Goal: Transaction & Acquisition: Purchase product/service

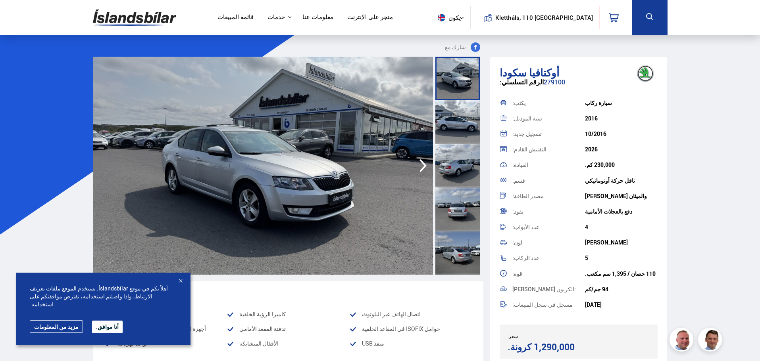
click at [99, 330] on font "أنا موافق." at bounding box center [107, 327] width 23 height 8
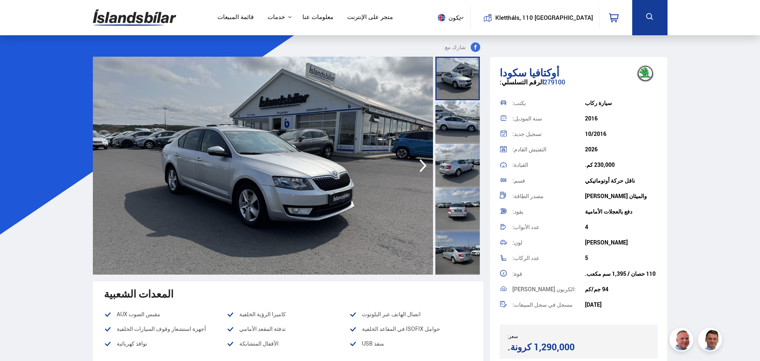
click at [253, 19] on font "قائمة المبيعات" at bounding box center [235, 17] width 36 height 8
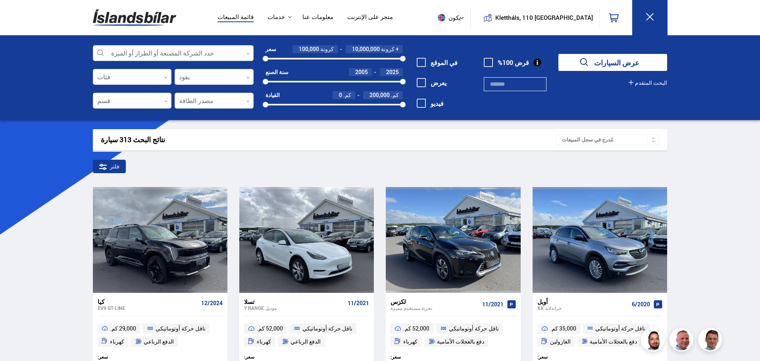
click at [199, 48] on div at bounding box center [173, 54] width 161 height 16
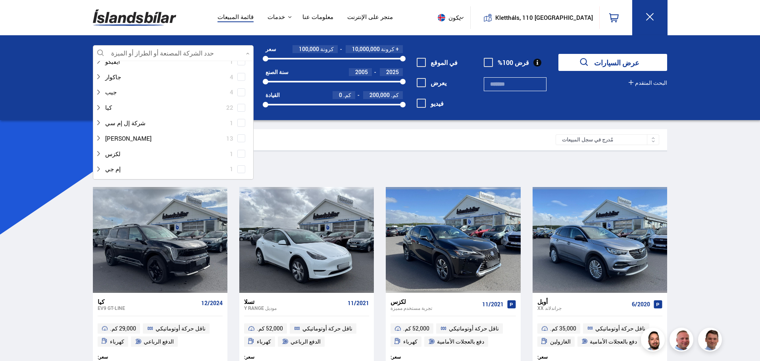
scroll to position [207, 0]
click at [109, 107] on div at bounding box center [165, 107] width 140 height 12
click at [242, 108] on span at bounding box center [241, 107] width 8 height 8
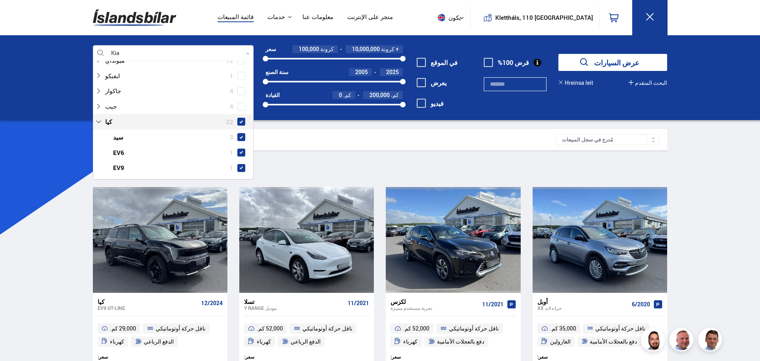
scroll to position [222, 0]
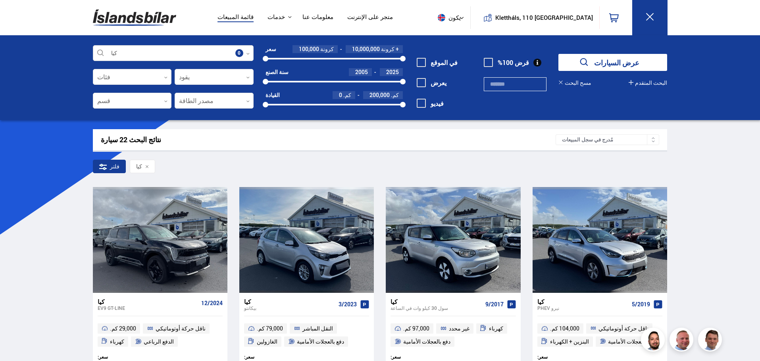
click at [196, 51] on div at bounding box center [173, 54] width 161 height 16
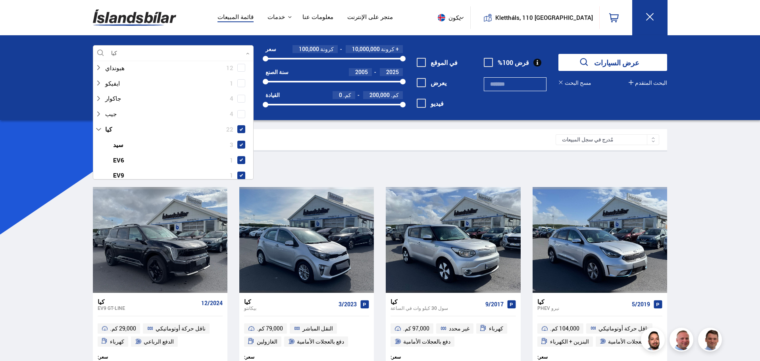
scroll to position [203, 0]
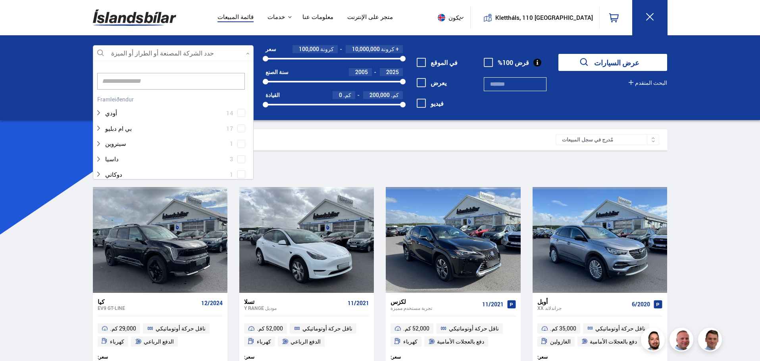
click at [98, 312] on icon at bounding box center [98, 313] width 5 height 3
click at [98, 132] on div at bounding box center [165, 129] width 140 height 12
click at [240, 110] on span at bounding box center [241, 109] width 3 height 3
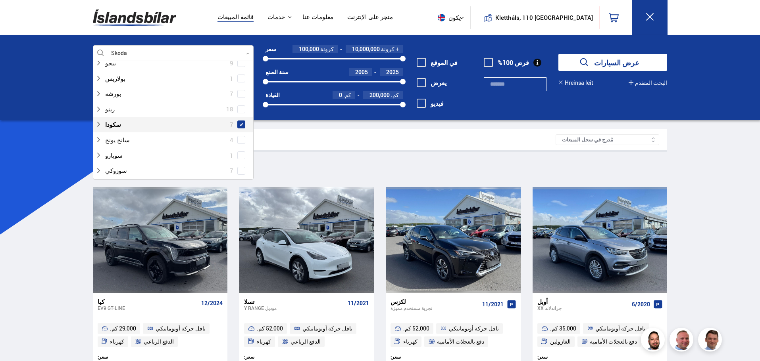
scroll to position [589, 0]
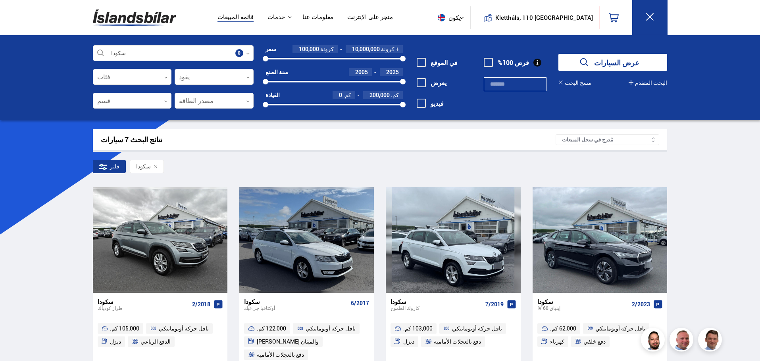
scroll to position [11, 0]
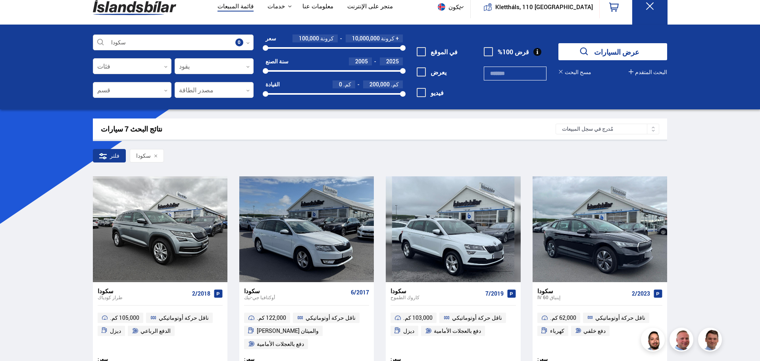
click at [119, 41] on div at bounding box center [173, 43] width 161 height 16
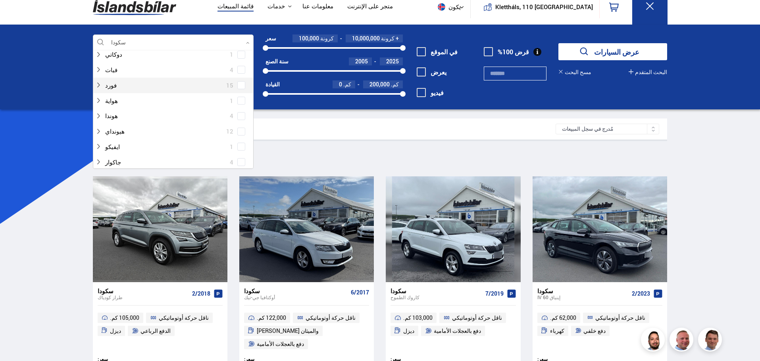
scroll to position [249, 0]
click at [240, 129] on span at bounding box center [241, 130] width 3 height 3
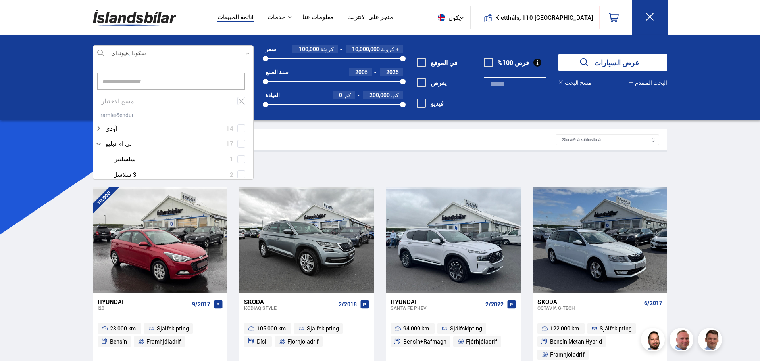
scroll to position [116, 0]
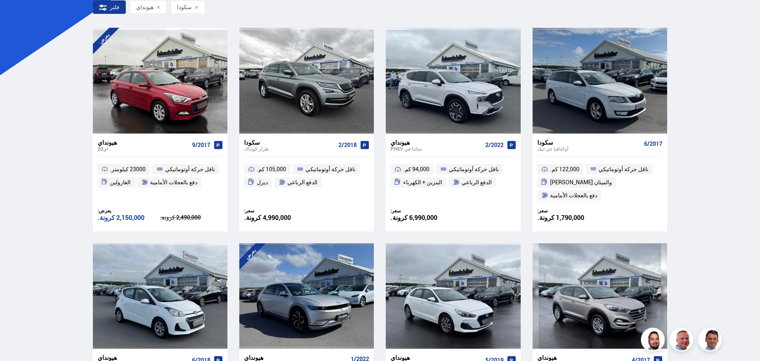
scroll to position [160, 0]
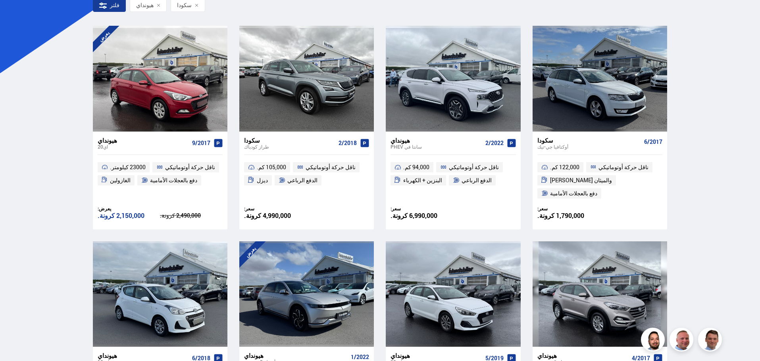
scroll to position [159, 0]
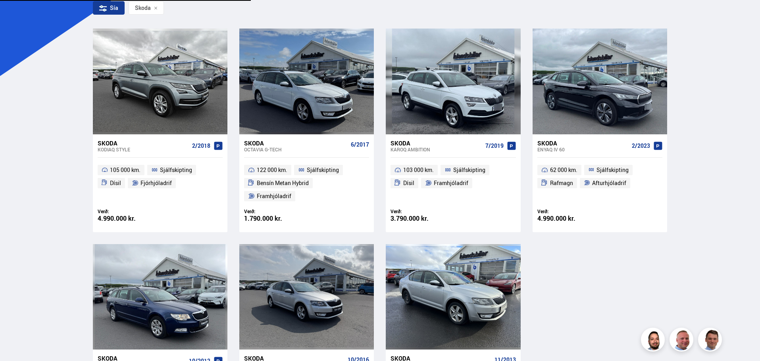
scroll to position [11, 0]
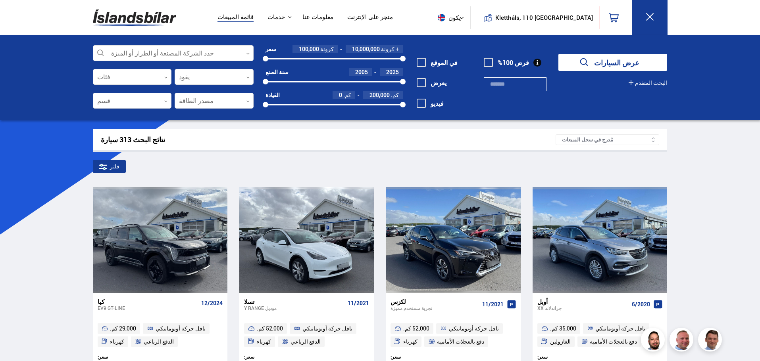
click at [150, 21] on img at bounding box center [134, 18] width 83 height 26
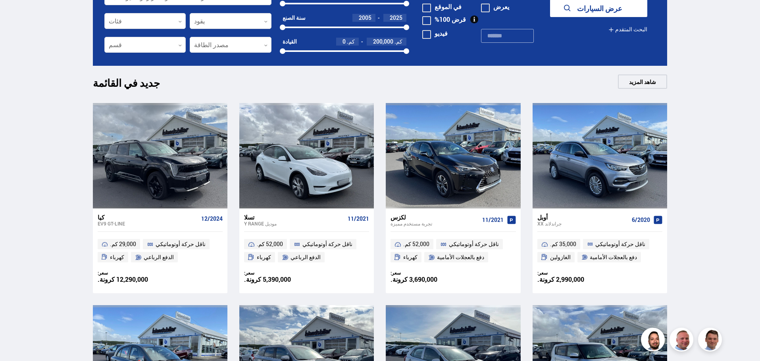
scroll to position [309, 0]
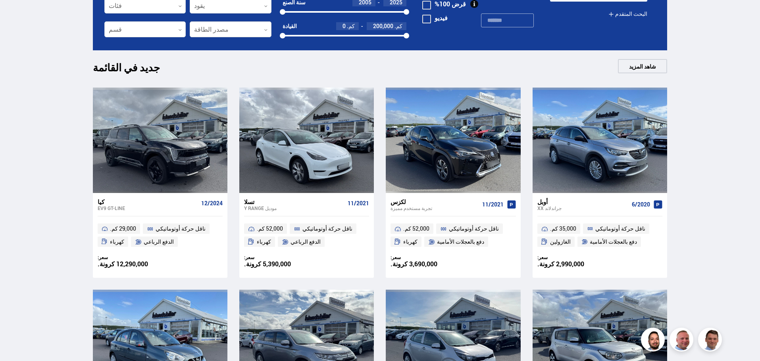
click at [265, 33] on div at bounding box center [231, 30] width 82 height 16
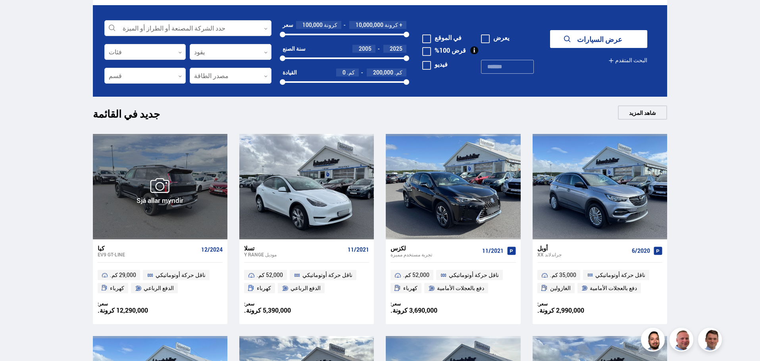
scroll to position [263, 0]
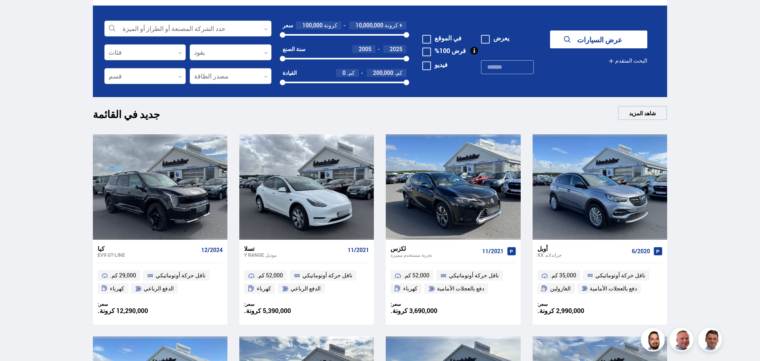
click at [219, 79] on div at bounding box center [231, 77] width 82 height 16
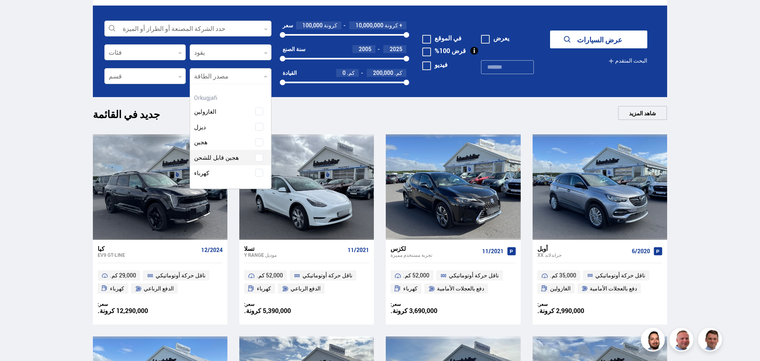
scroll to position [105, 81]
click at [223, 159] on div "الغازولين ديزل هجين هجين قابل للشحن كهرباء" at bounding box center [230, 136] width 81 height 89
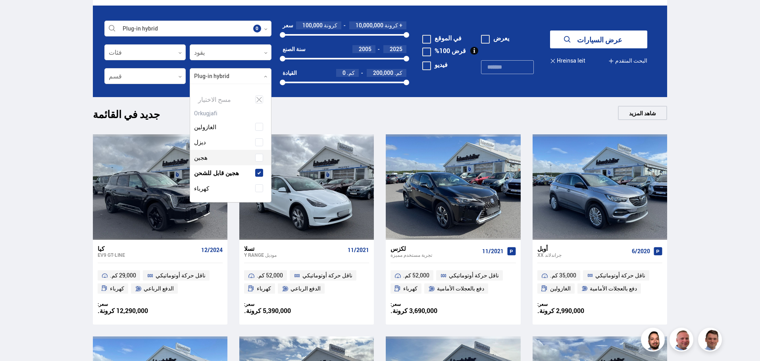
scroll to position [120, 84]
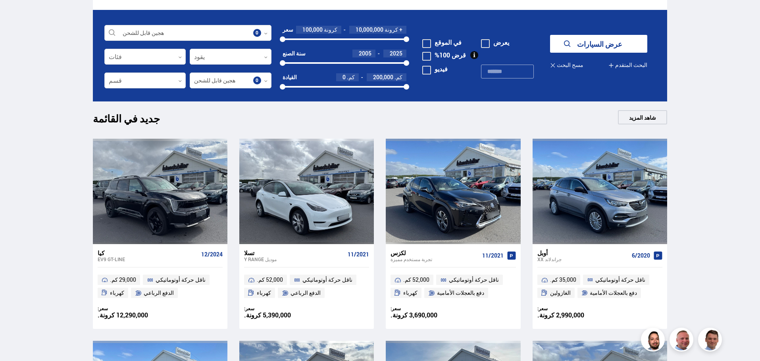
scroll to position [257, 0]
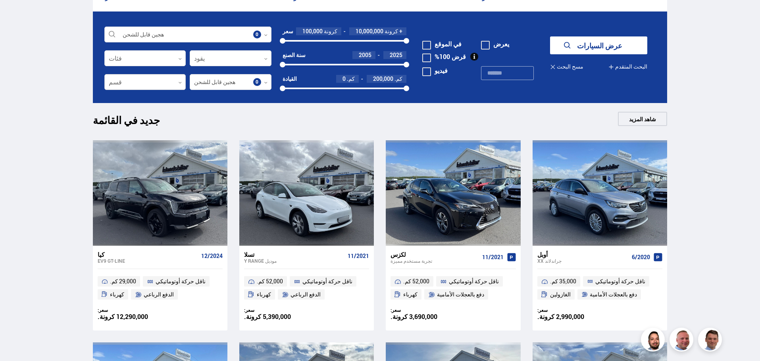
click at [173, 79] on div at bounding box center [145, 83] width 82 height 16
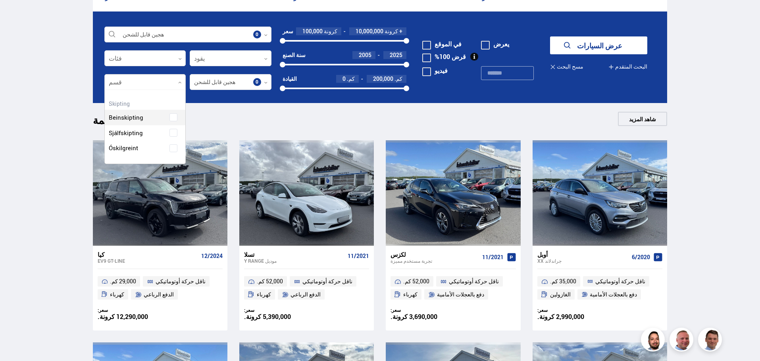
scroll to position [74, 81]
click at [137, 134] on div "النقل المباشر ناقل حركة أوتوماتيكي غير محدد" at bounding box center [145, 127] width 81 height 58
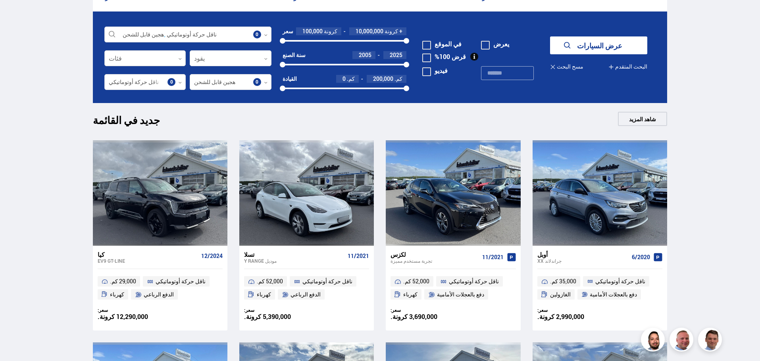
click at [175, 59] on div at bounding box center [145, 59] width 82 height 16
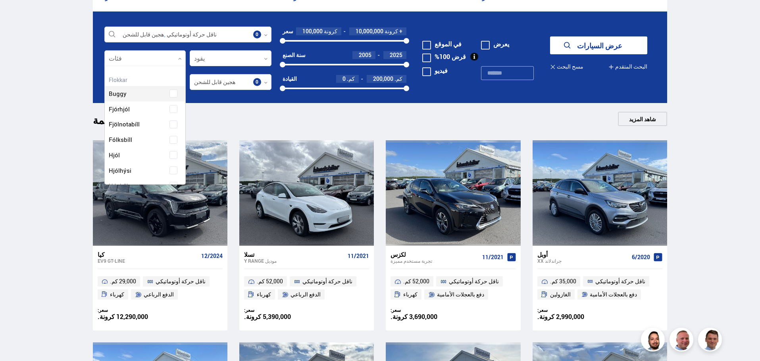
scroll to position [118, 79]
click at [122, 155] on div "عربات التي تجرها الدواب دراجة رباعية مركبة متعددة الأغراض سيارة ركاب دراجة قافل…" at bounding box center [145, 230] width 81 height 312
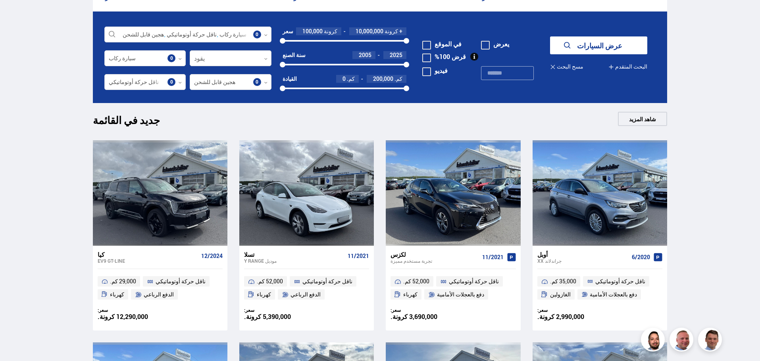
click at [249, 59] on div at bounding box center [231, 59] width 82 height 16
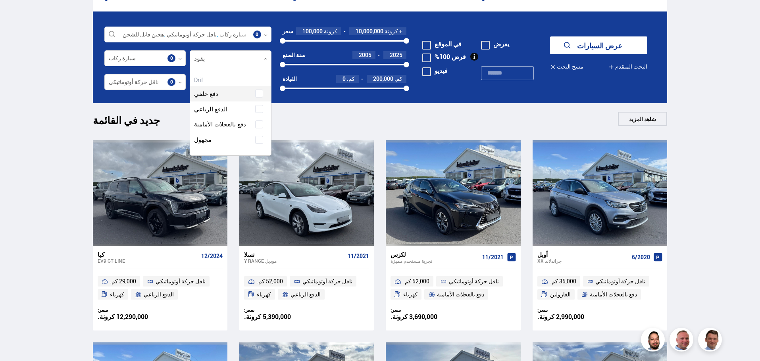
scroll to position [89, 81]
click at [204, 142] on div "دفع خلفي الدفع الرباعي دفع بالعجلات الأمامية مجهول" at bounding box center [230, 110] width 81 height 73
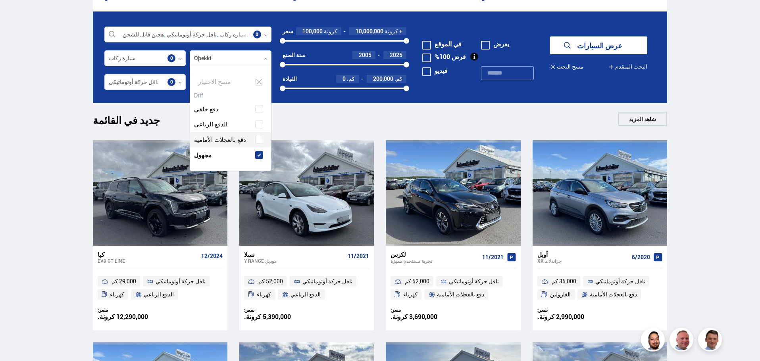
scroll to position [105, 81]
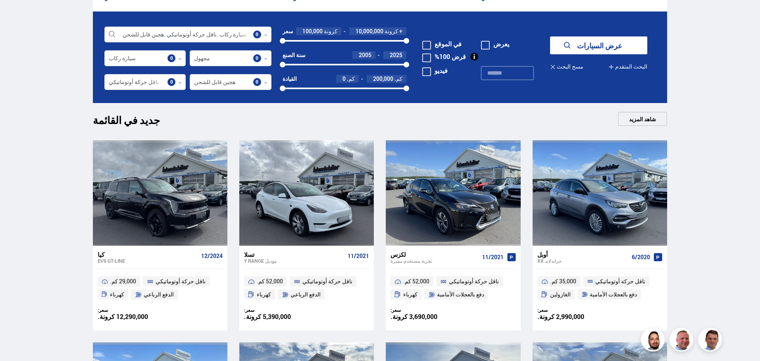
click at [171, 35] on div at bounding box center [187, 35] width 167 height 16
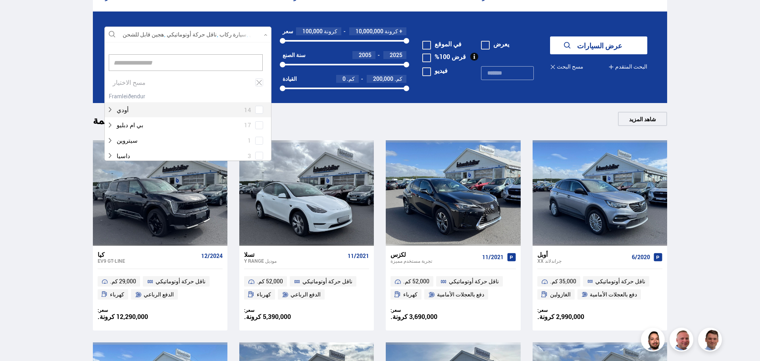
scroll to position [118, 165]
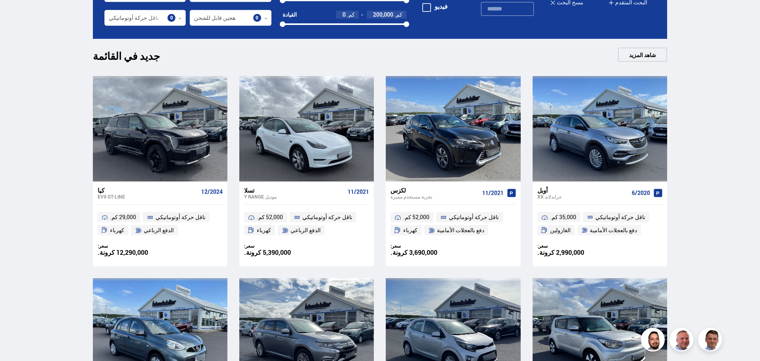
scroll to position [320, 0]
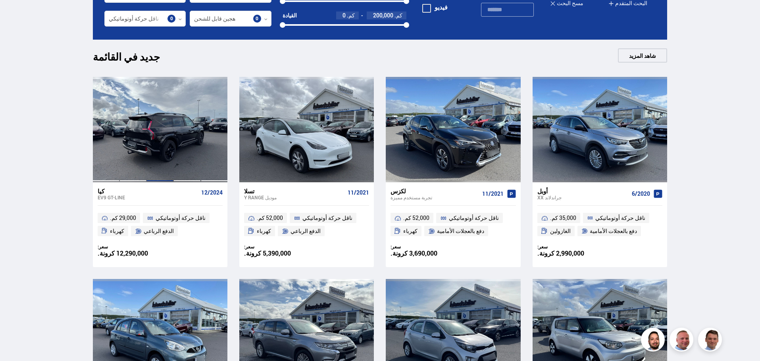
click at [148, 127] on div at bounding box center [159, 130] width 27 height 106
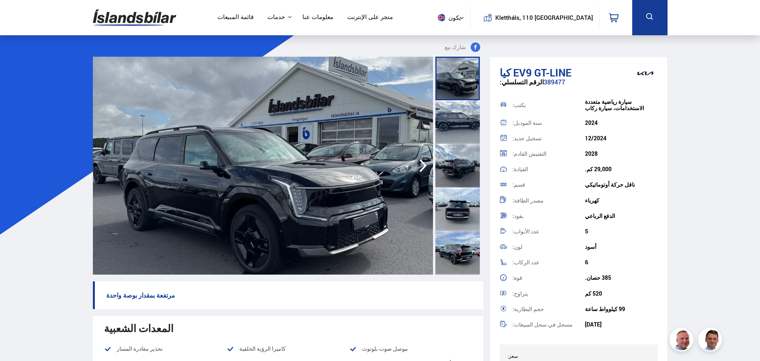
click at [424, 168] on icon "button" at bounding box center [423, 165] width 16 height 19
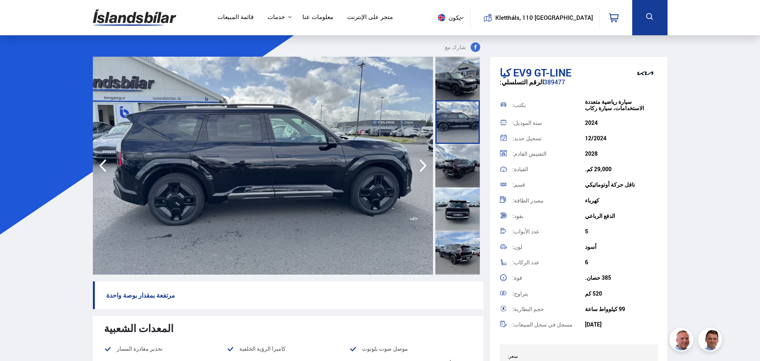
click at [424, 168] on icon "button" at bounding box center [423, 165] width 16 height 19
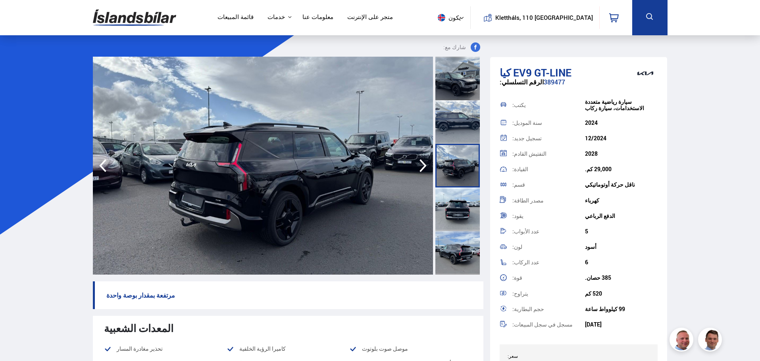
click at [424, 168] on icon "button" at bounding box center [423, 165] width 16 height 19
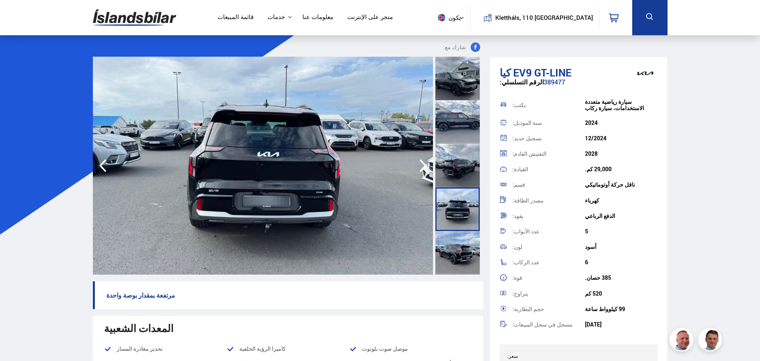
click at [424, 168] on icon "button" at bounding box center [423, 165] width 16 height 19
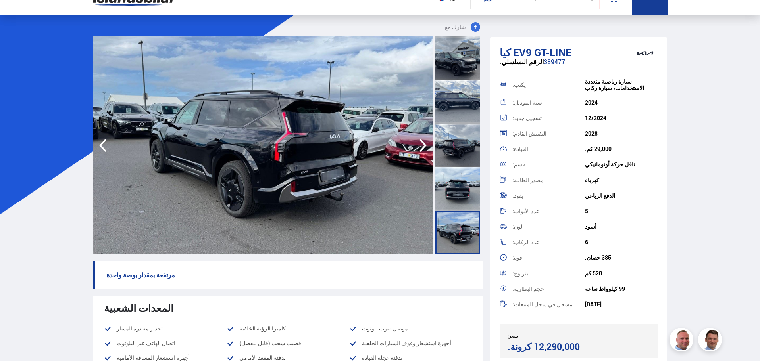
scroll to position [19, 0]
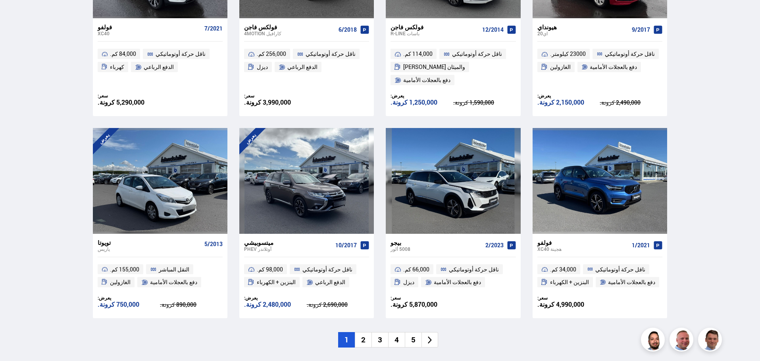
scroll to position [1085, 0]
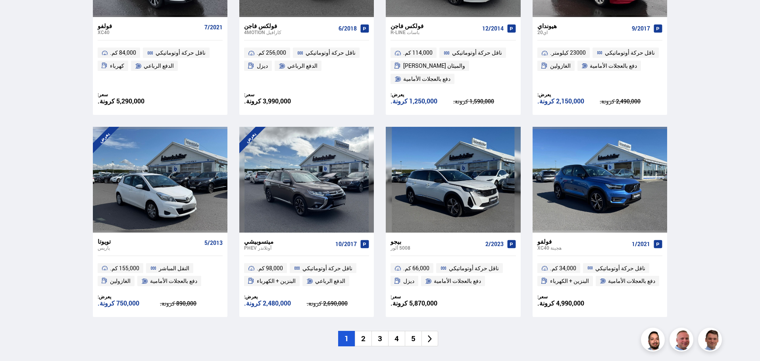
click at [363, 340] on font "2" at bounding box center [363, 339] width 4 height 10
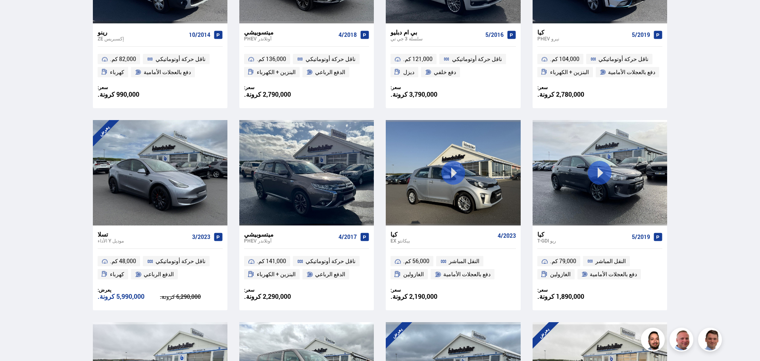
scroll to position [454, 0]
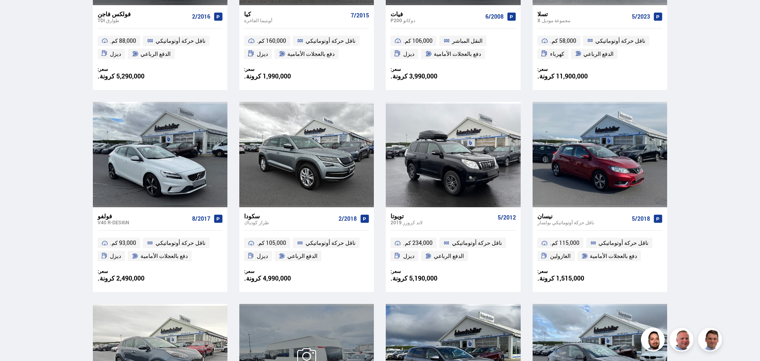
scroll to position [491, 0]
